Goal: Task Accomplishment & Management: Complete application form

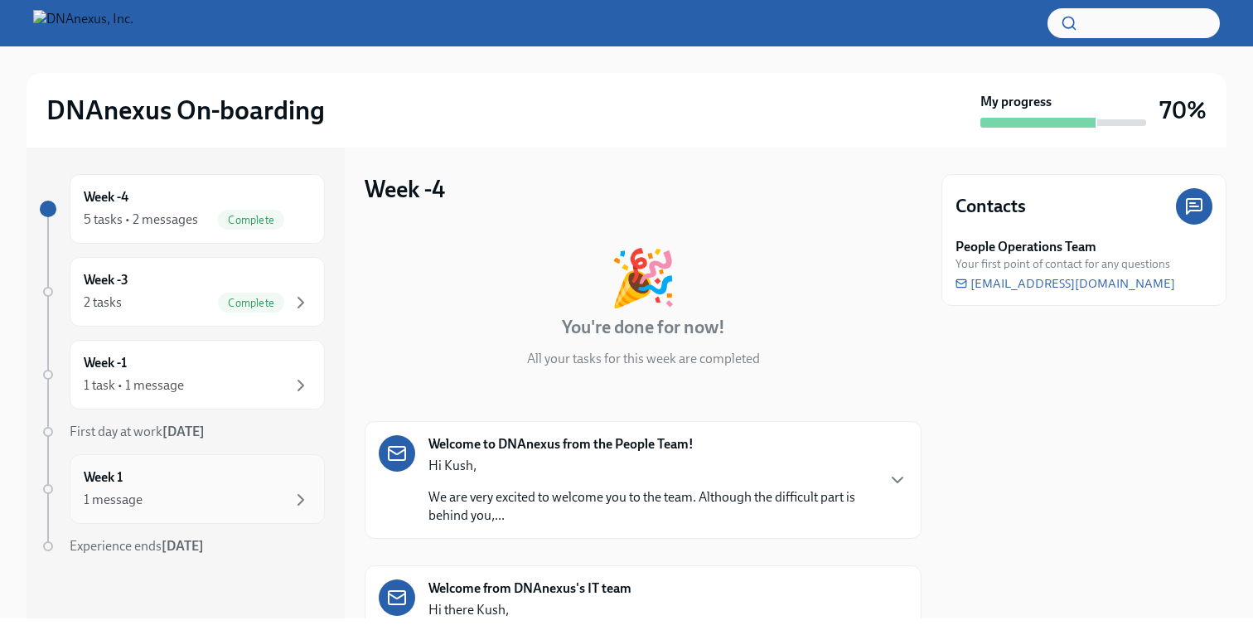
click at [243, 497] on div "1 message" at bounding box center [197, 500] width 227 height 20
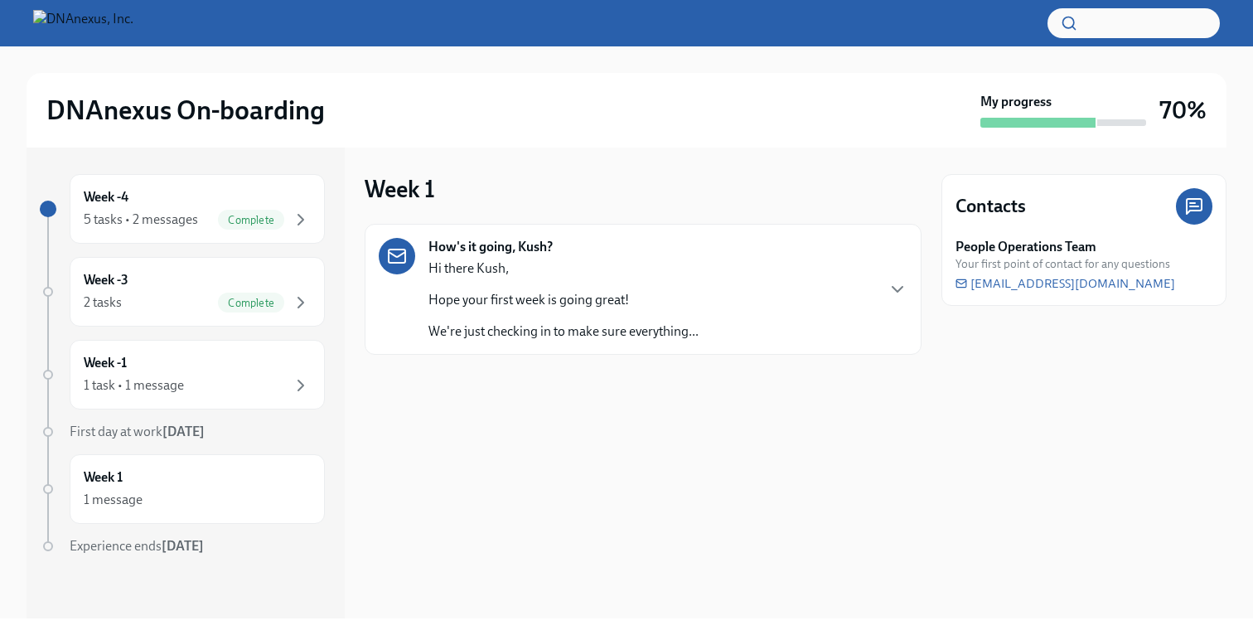
click at [608, 323] on p "We're just checking in to make sure everything..." at bounding box center [564, 331] width 270 height 18
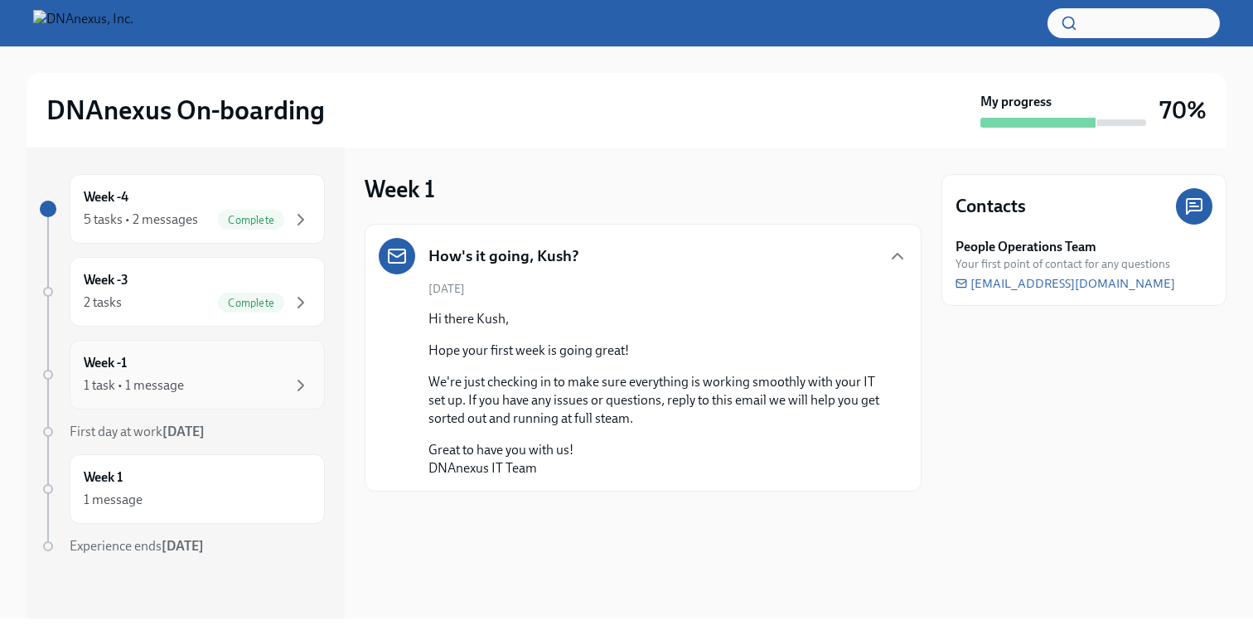
click at [285, 368] on div "Week -1 1 task • 1 message" at bounding box center [197, 374] width 227 height 41
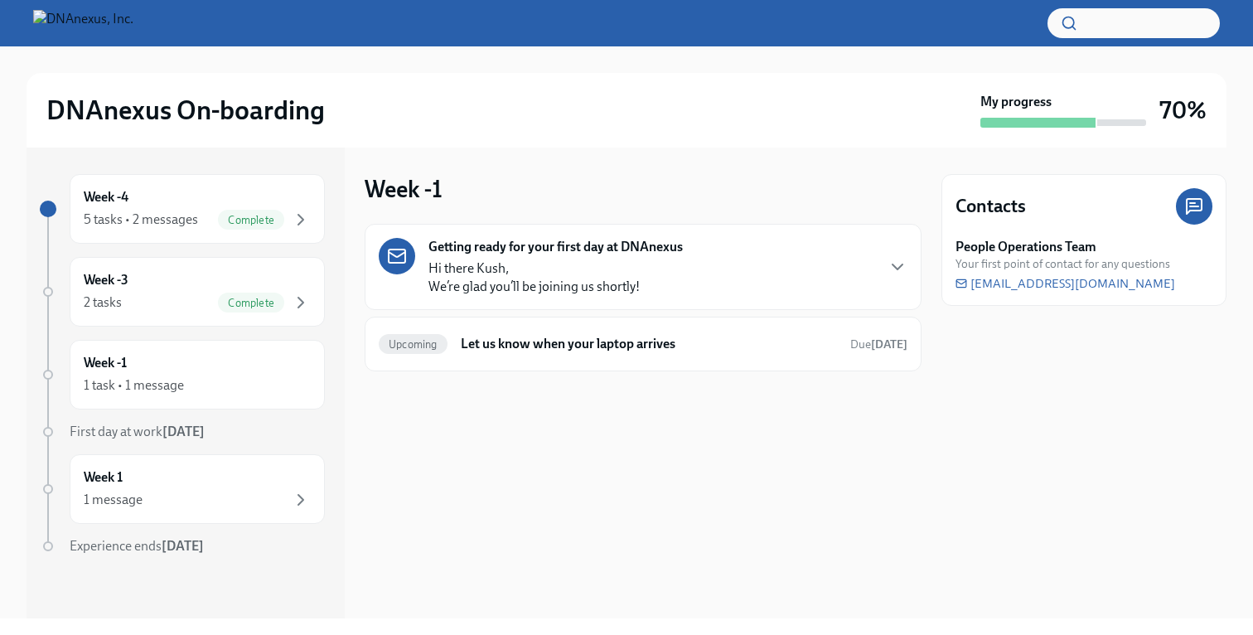
click at [587, 257] on div "Getting ready for your first day at DNAnexus Hi there Kush, We’re glad you’ll b…" at bounding box center [556, 267] width 254 height 58
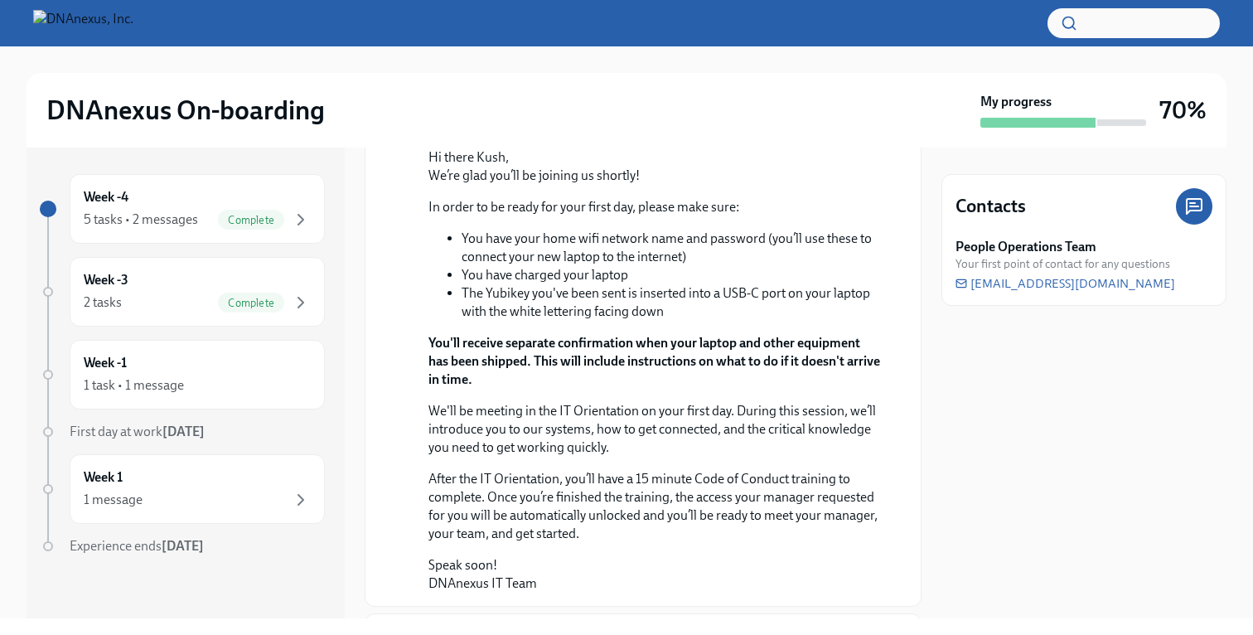
scroll to position [264, 0]
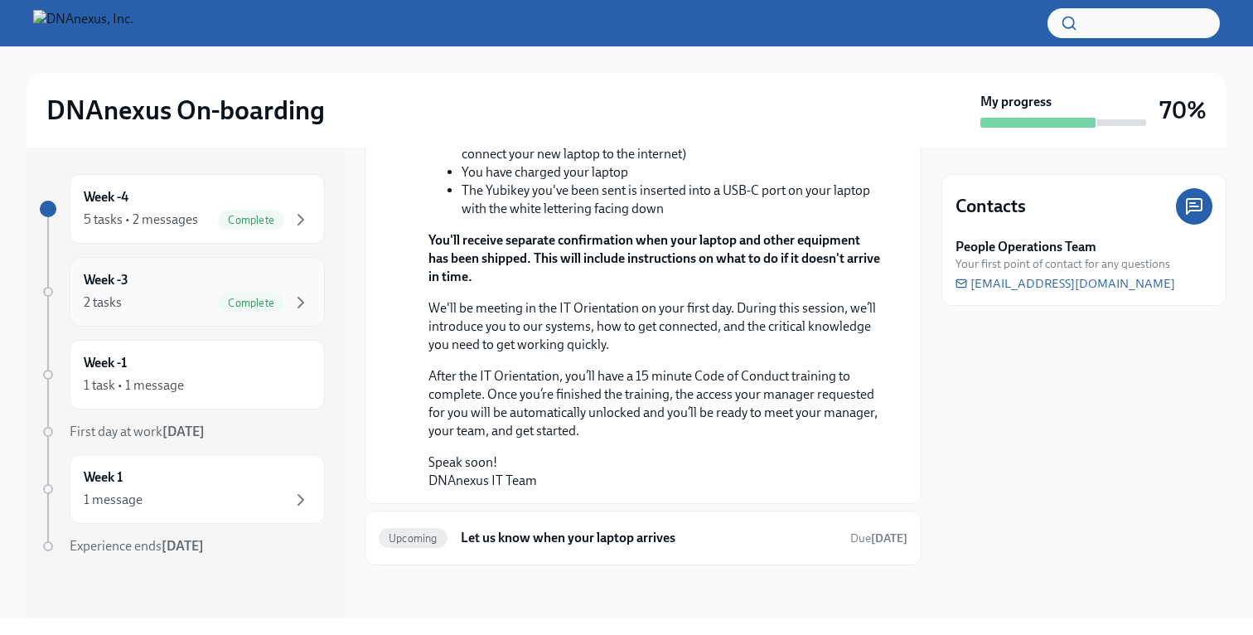
click at [229, 284] on div "Week -3 2 tasks Complete" at bounding box center [197, 291] width 227 height 41
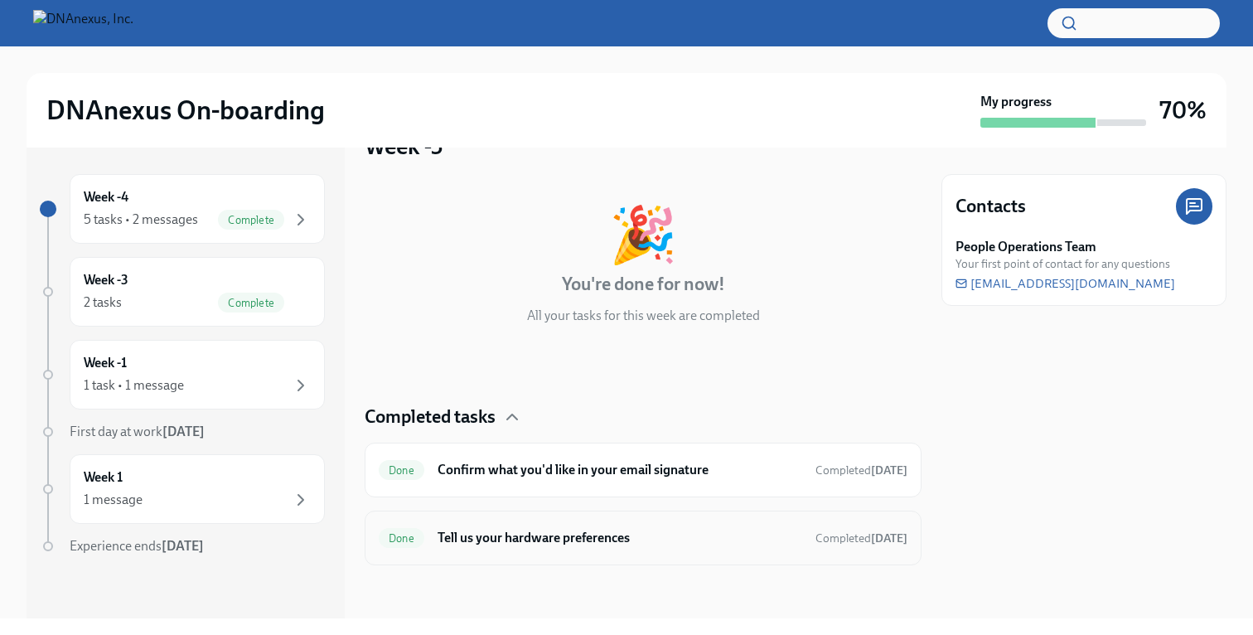
click at [483, 531] on h6 "Tell us your hardware preferences" at bounding box center [620, 538] width 365 height 18
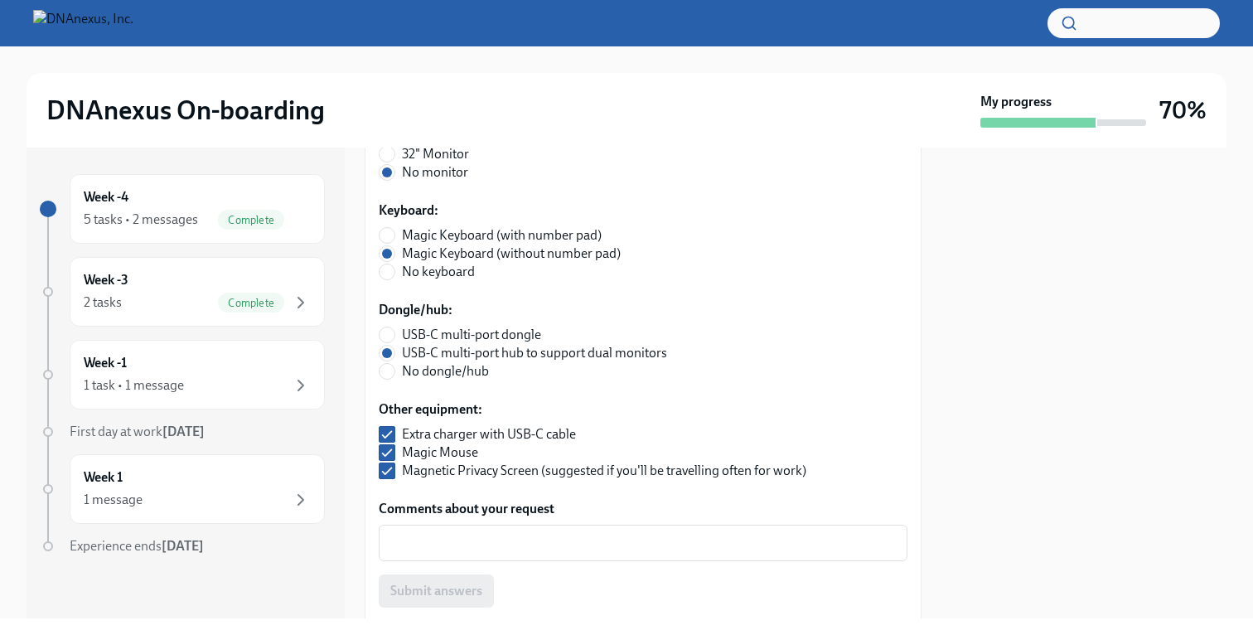
scroll to position [521, 0]
